Goal: Check status: Check status

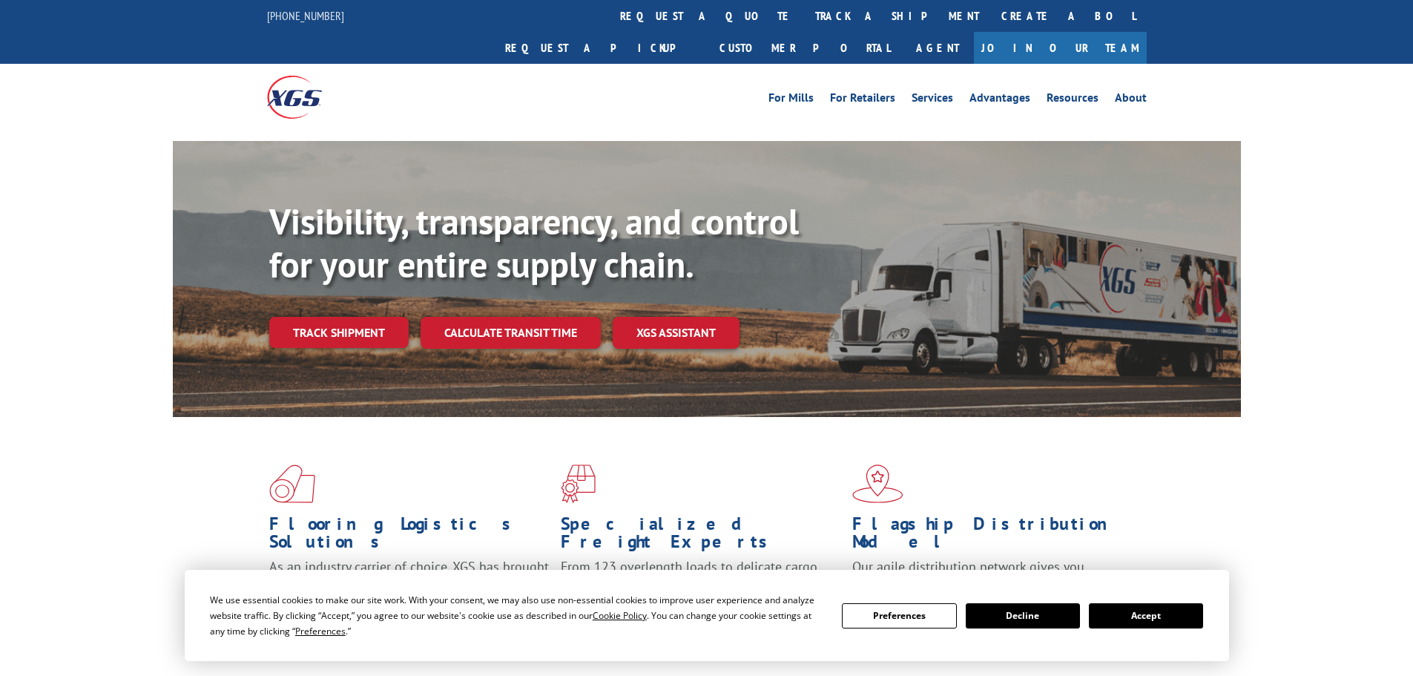
click at [1130, 610] on button "Accept" at bounding box center [1146, 615] width 114 height 25
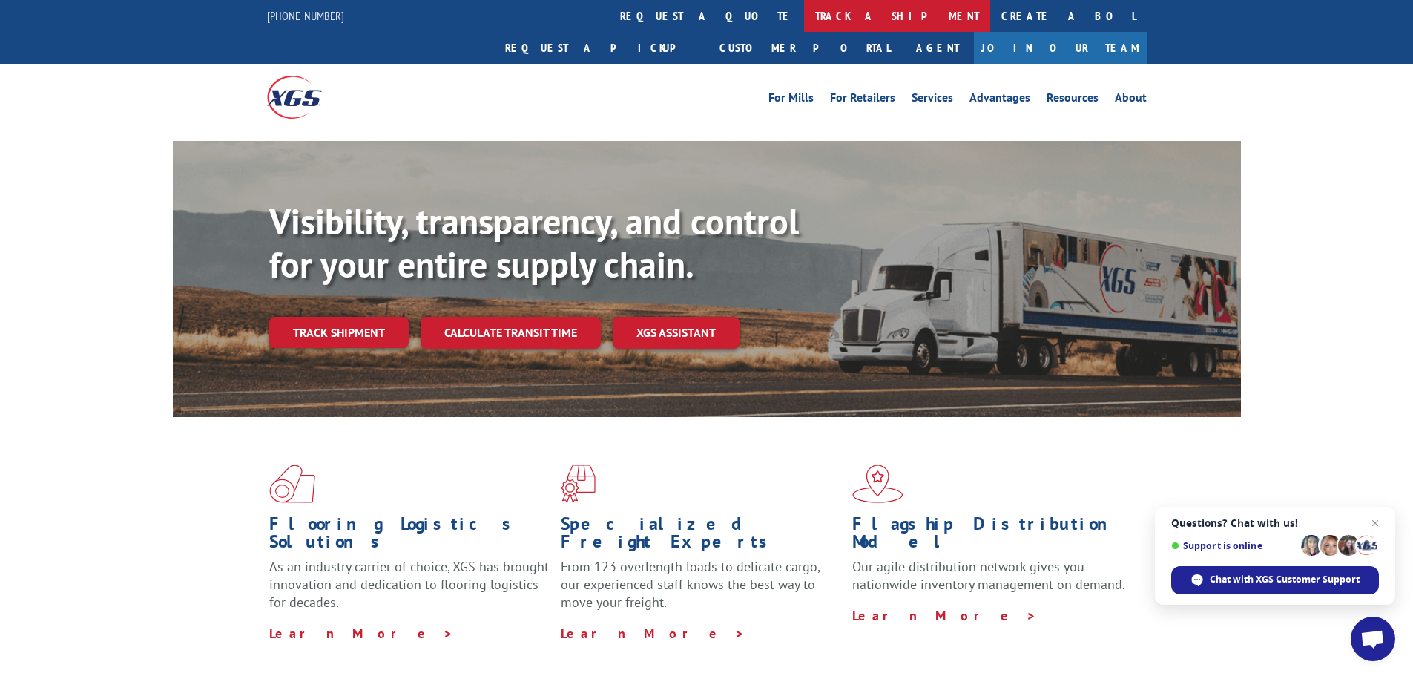
click at [804, 6] on link "track a shipment" at bounding box center [897, 16] width 186 height 32
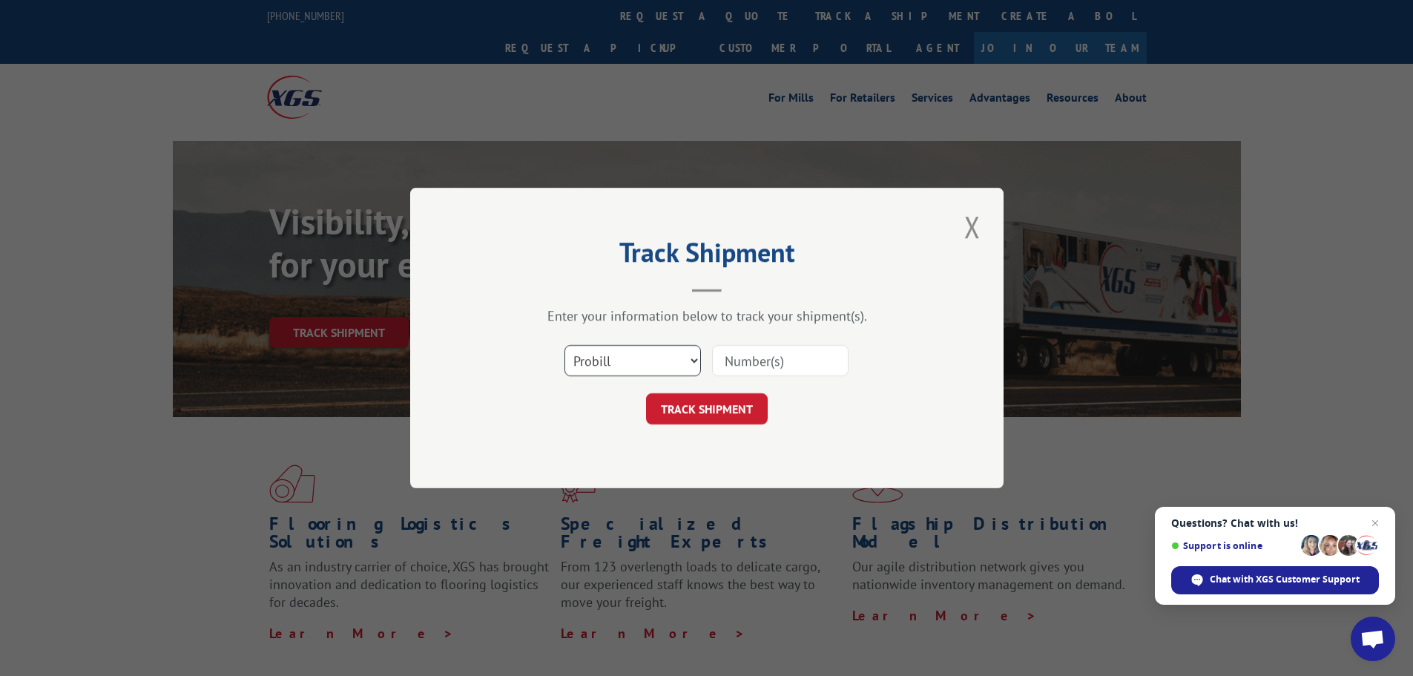
click at [665, 366] on select "Select category... Probill BOL PO" at bounding box center [633, 360] width 137 height 31
select select "bol"
click at [565, 345] on select "Select category... Probill BOL PO" at bounding box center [633, 360] width 137 height 31
click at [791, 359] on input at bounding box center [780, 360] width 137 height 31
paste input "422838"
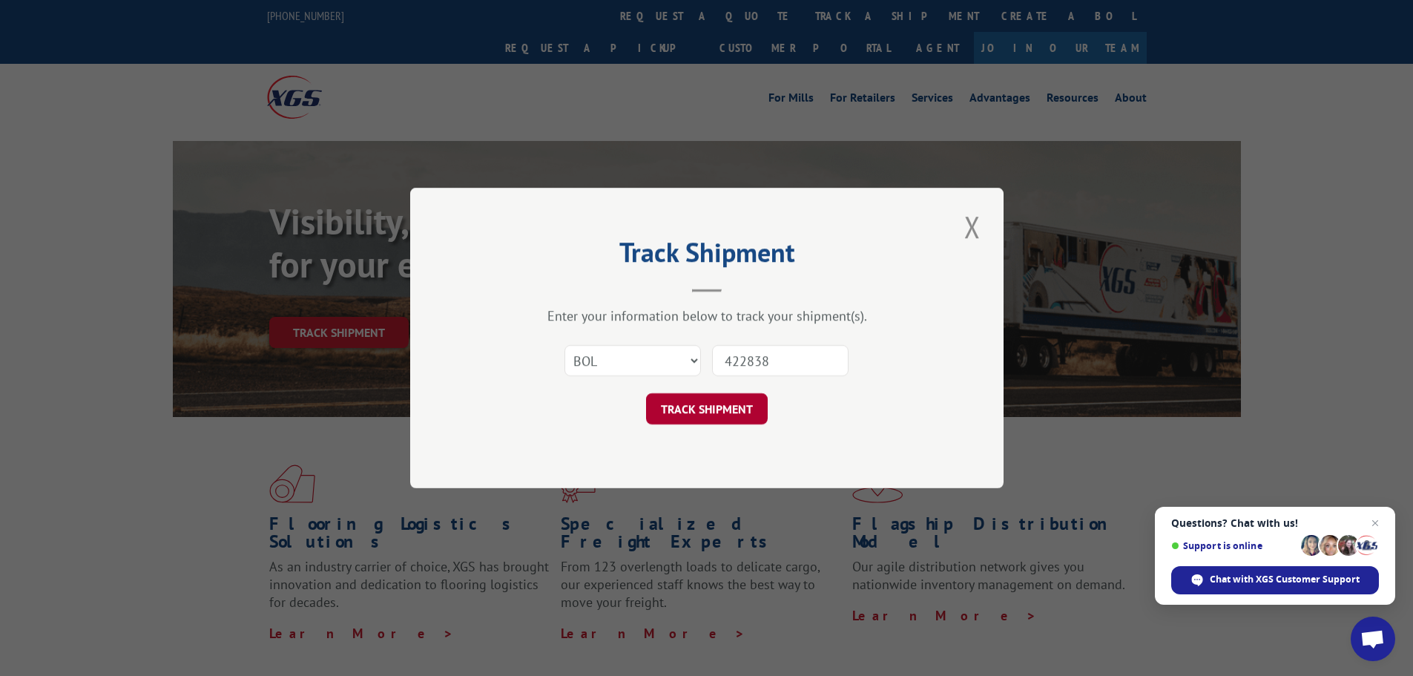
type input "422838"
click at [688, 406] on button "TRACK SHIPMENT" at bounding box center [707, 408] width 122 height 31
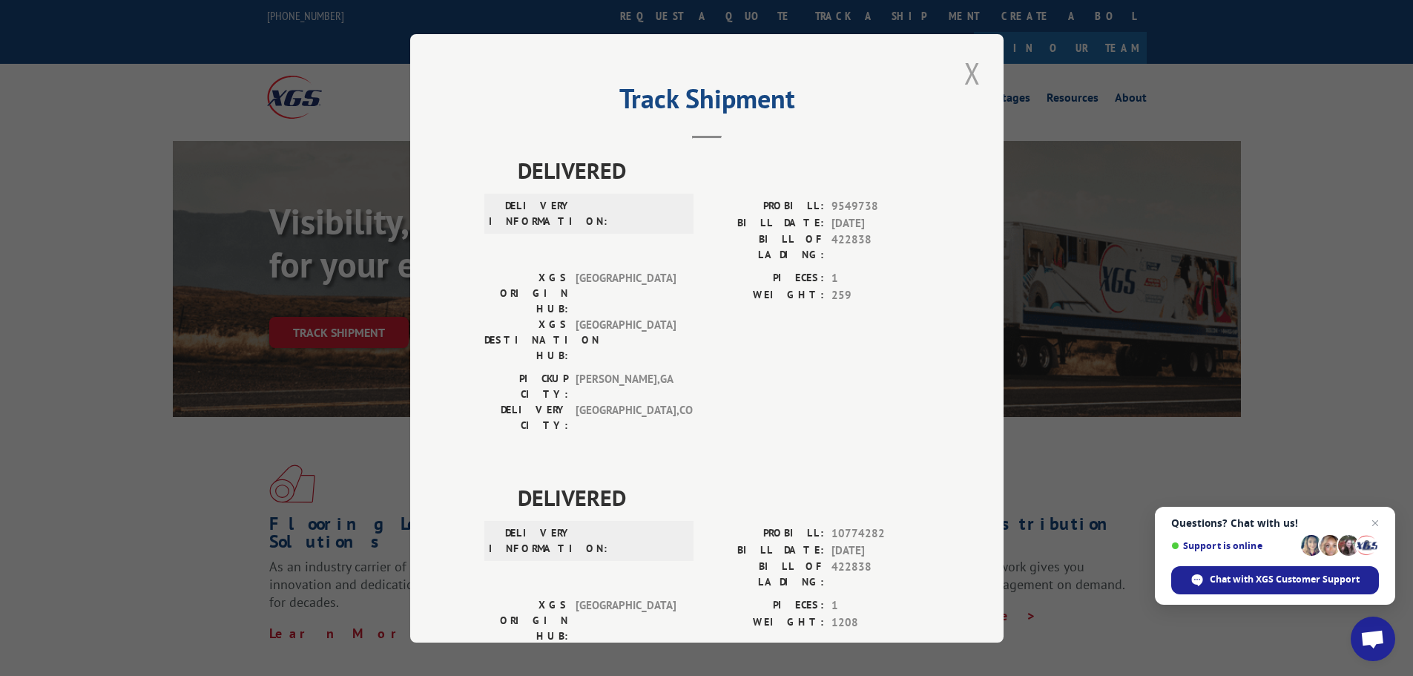
click at [971, 61] on button "Close modal" at bounding box center [972, 73] width 25 height 41
